Goal: Check status: Check status

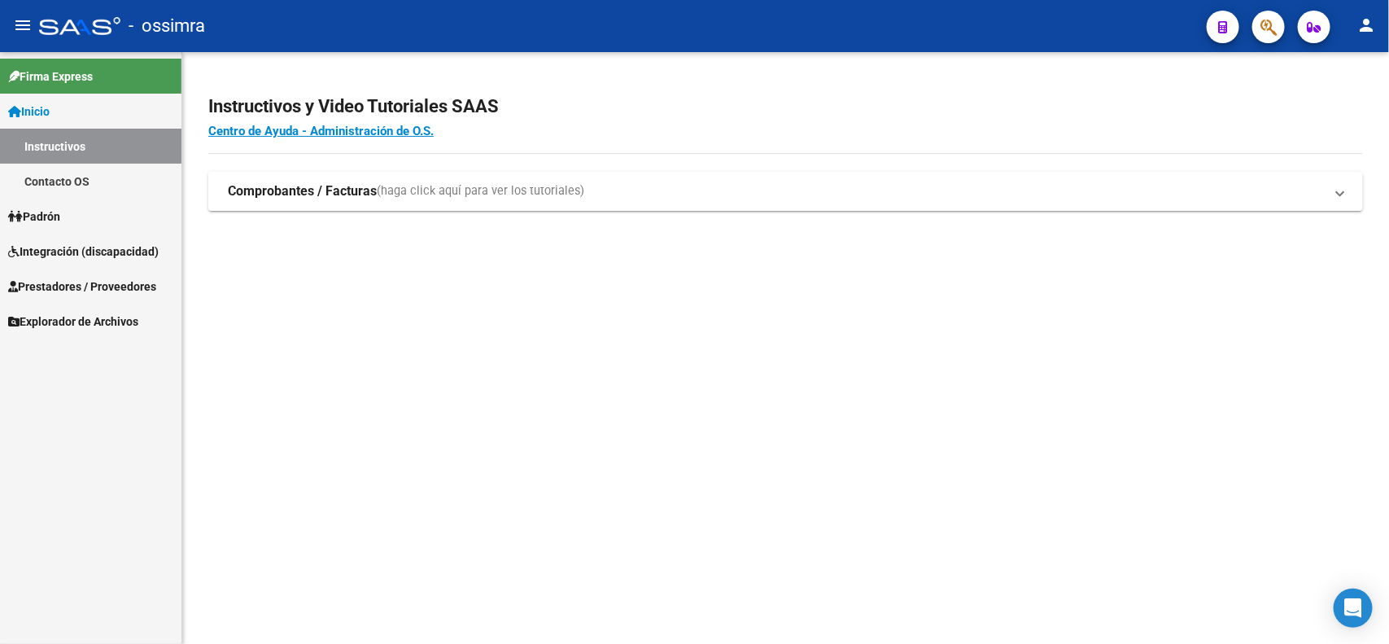
click at [65, 246] on span "Integración (discapacidad)" at bounding box center [83, 251] width 151 height 18
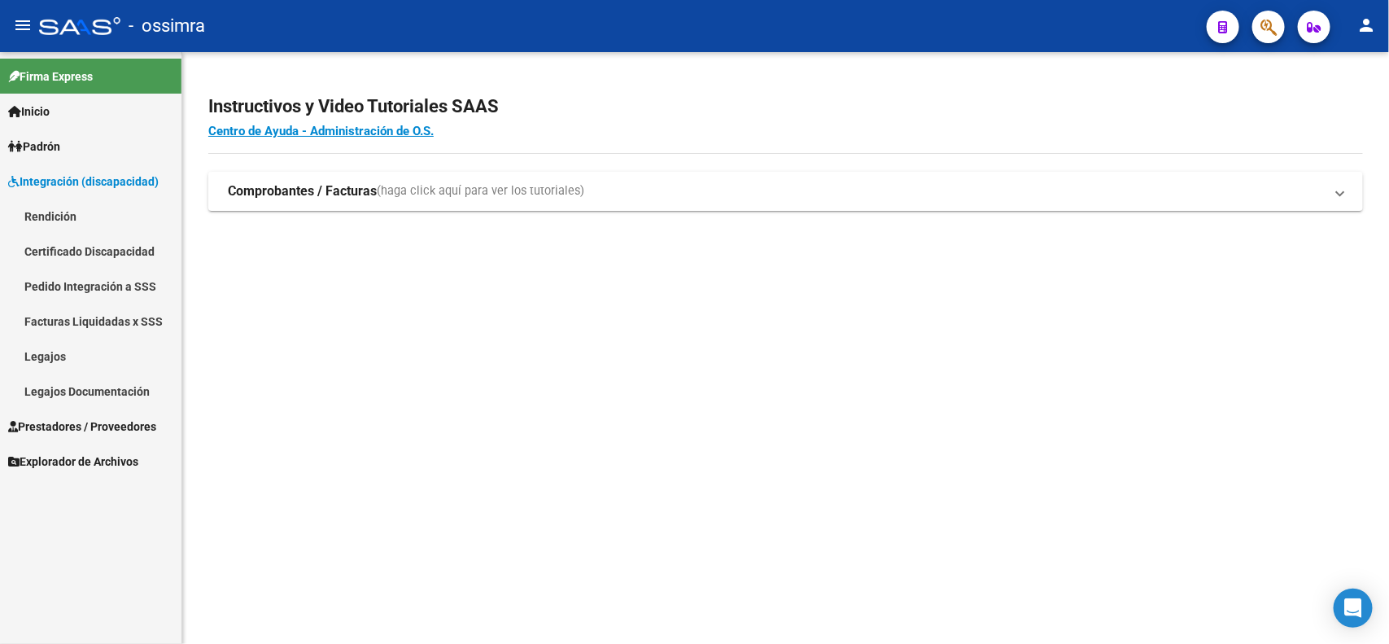
click at [65, 177] on span "Integración (discapacidad)" at bounding box center [83, 182] width 151 height 18
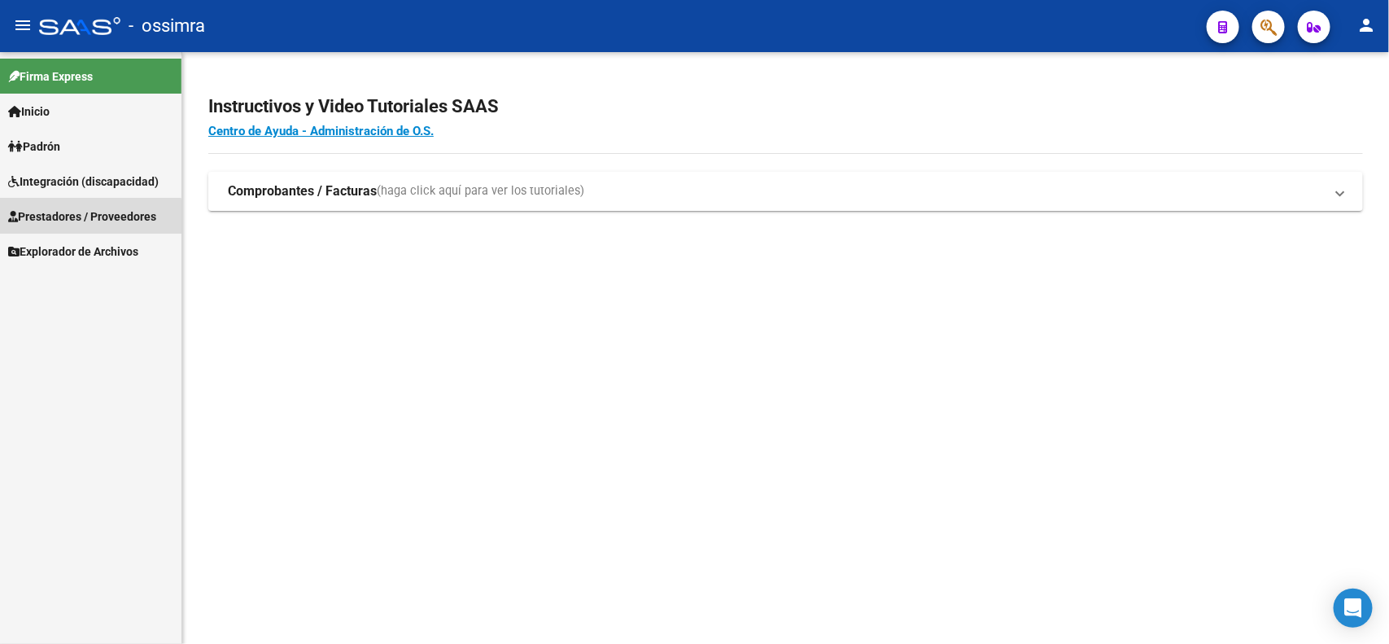
click at [70, 218] on span "Prestadores / Proveedores" at bounding box center [82, 217] width 148 height 18
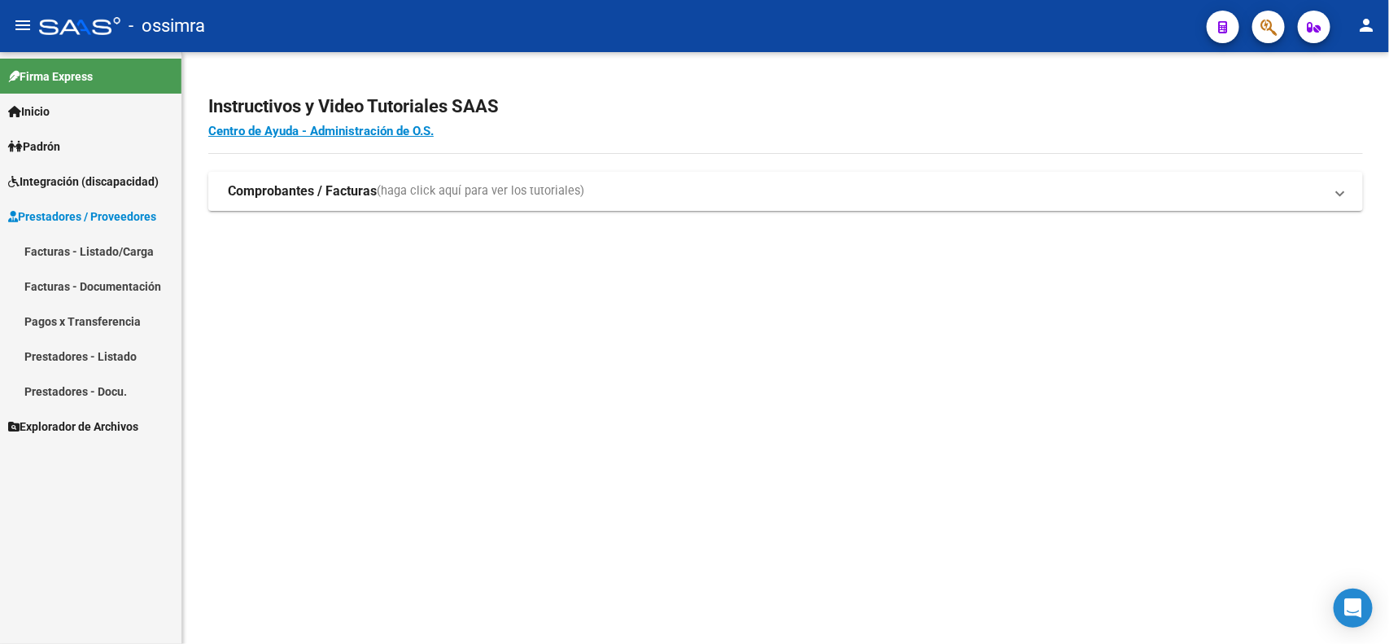
click at [62, 245] on link "Facturas - Listado/Carga" at bounding box center [90, 251] width 181 height 35
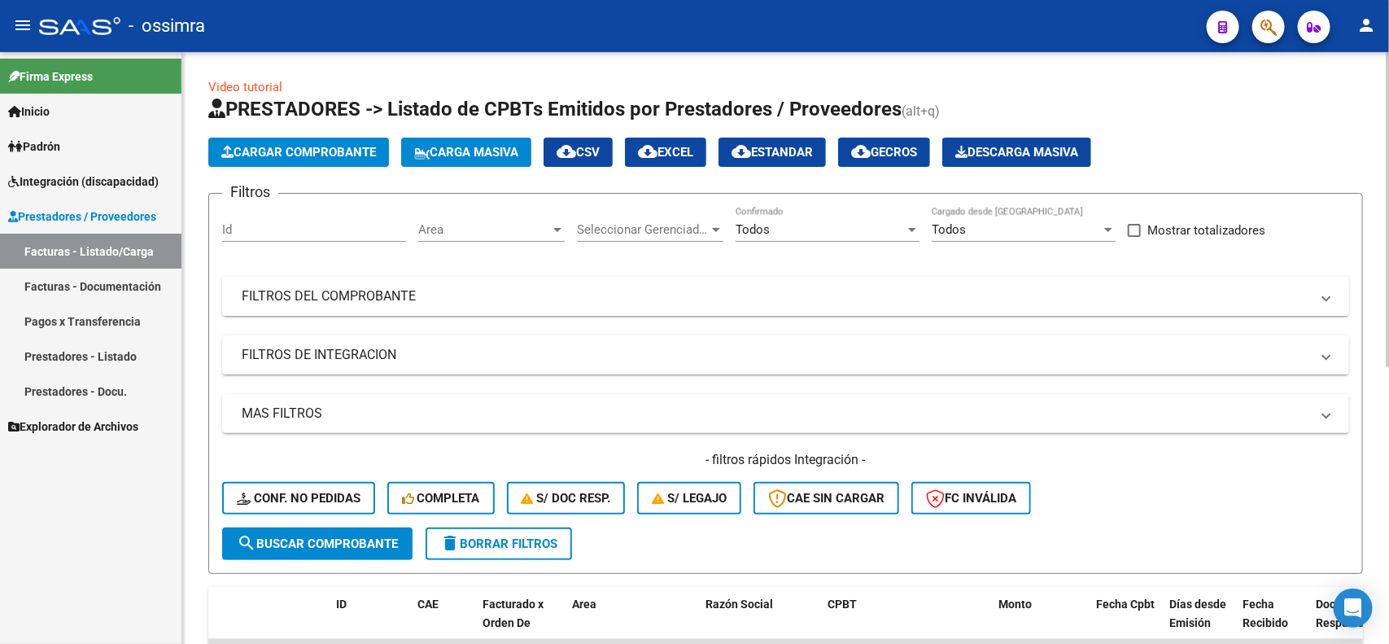
click at [416, 301] on mat-panel-title "FILTROS DEL COMPROBANTE" at bounding box center [776, 296] width 1068 height 18
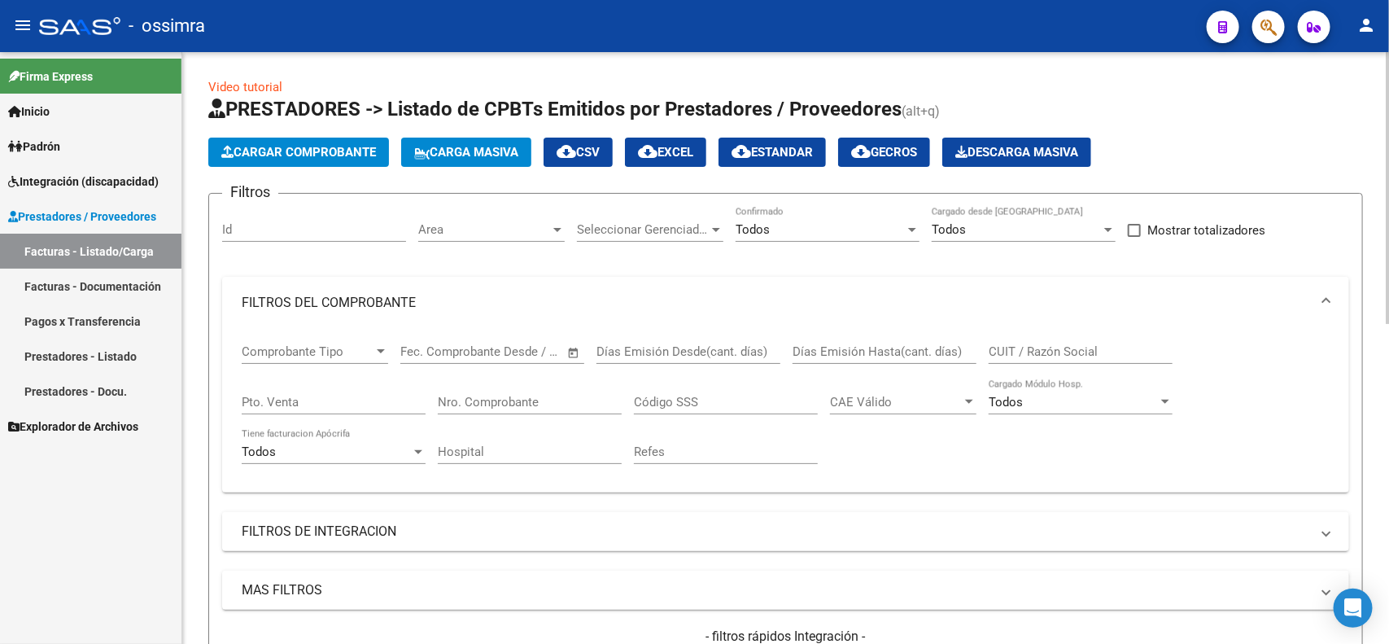
click at [544, 395] on input "Nro. Comprobante" at bounding box center [530, 402] width 184 height 15
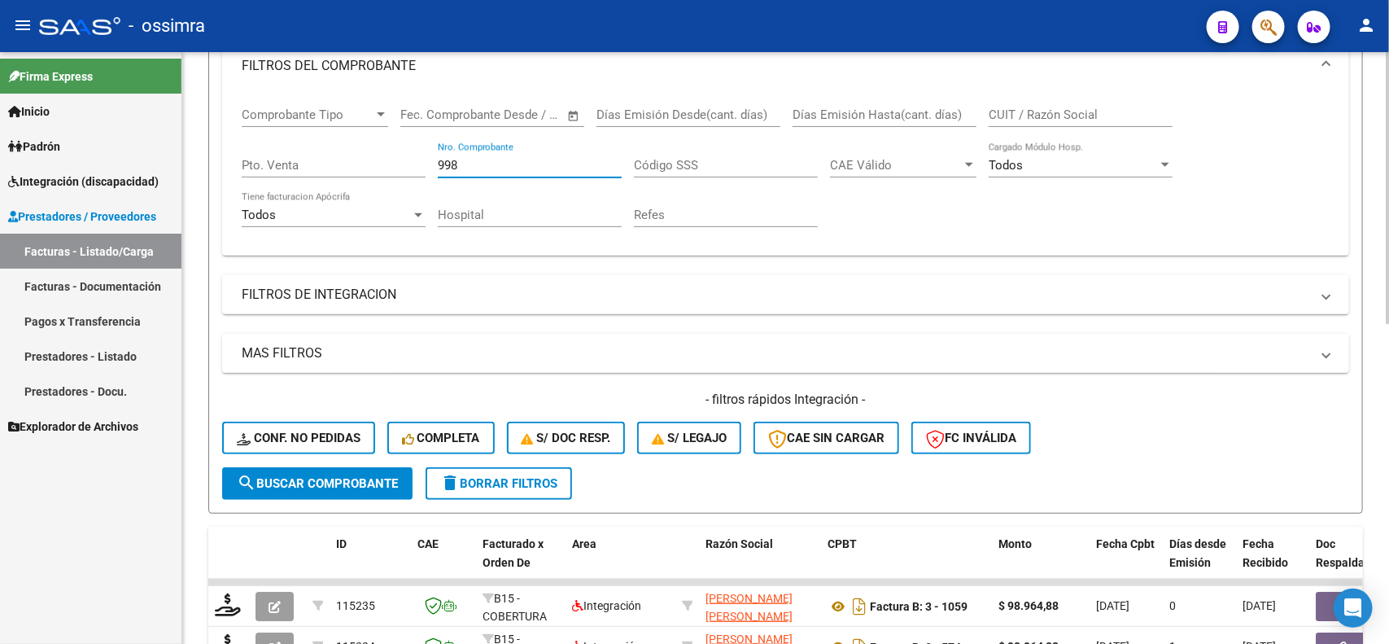
scroll to position [203, 0]
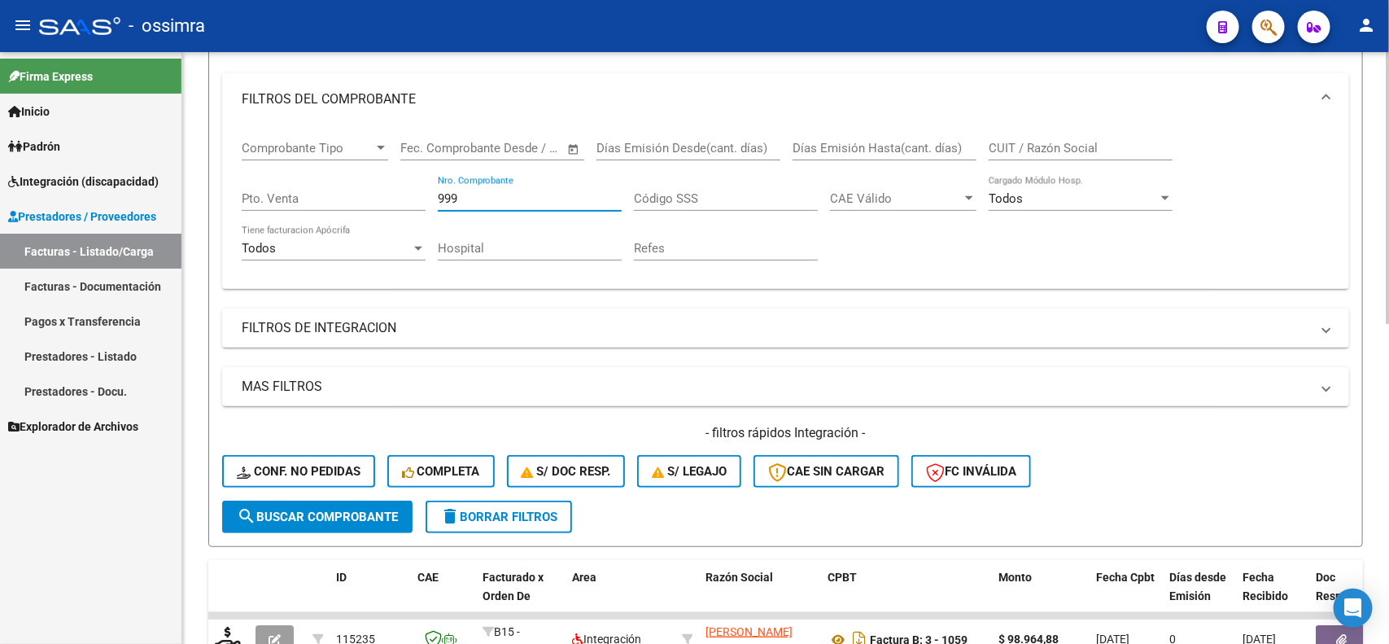
type input "999"
click at [331, 503] on button "search Buscar Comprobante" at bounding box center [317, 516] width 190 height 33
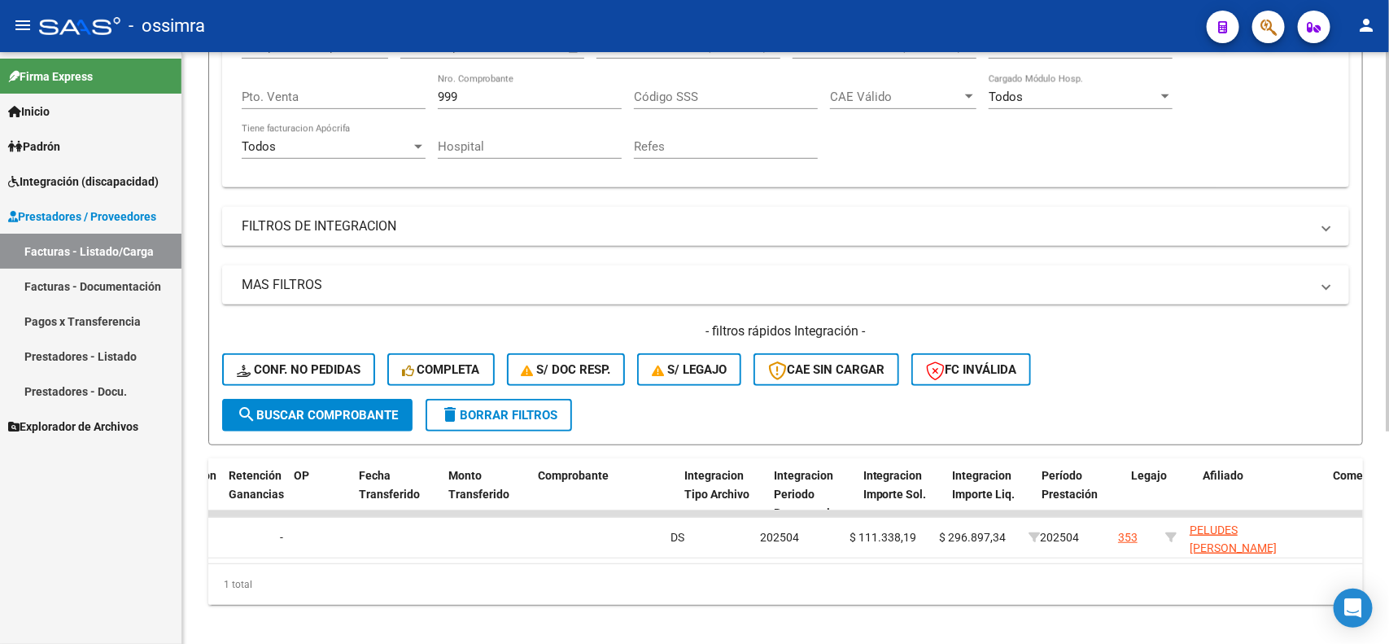
scroll to position [0, 0]
